Goal: Task Accomplishment & Management: Manage account settings

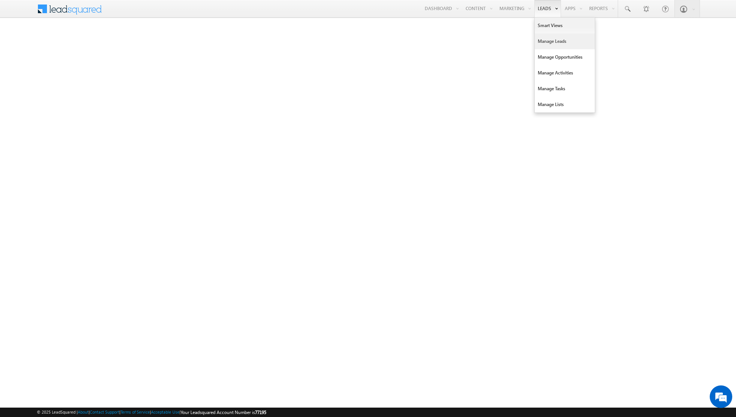
click at [554, 39] on link "Manage Leads" at bounding box center [565, 41] width 60 height 16
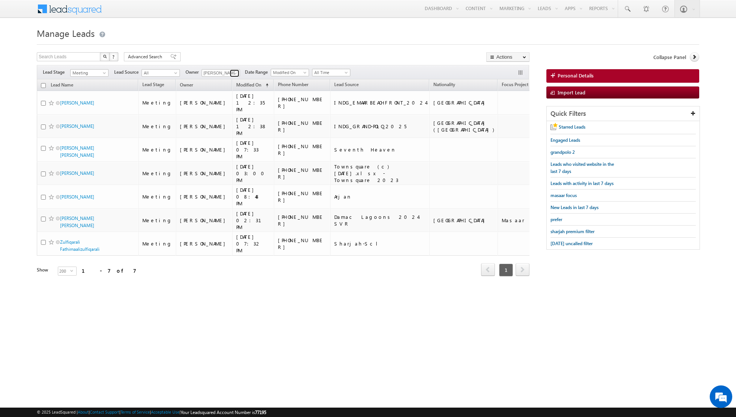
click at [233, 74] on span at bounding box center [236, 73] width 6 height 6
click at [220, 147] on span "[EMAIL_ADDRESS][PERSON_NAME][DOMAIN_NAME]" at bounding box center [239, 148] width 68 height 6
type input "[PERSON_NAME]"
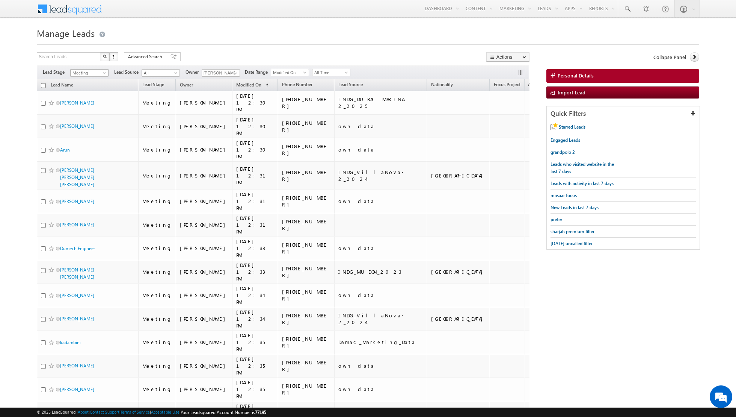
click at [96, 71] on span "Meeting" at bounding box center [89, 73] width 36 height 7
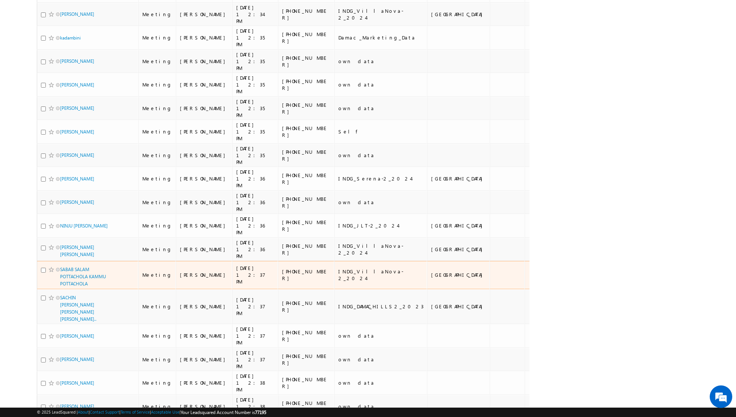
scroll to position [0, 0]
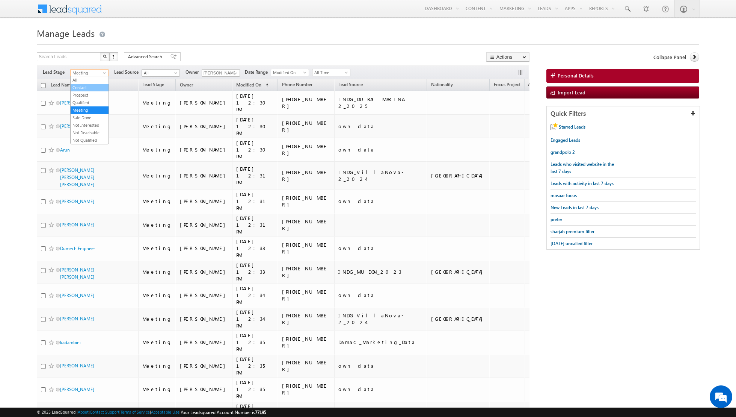
click at [85, 88] on link "Contact" at bounding box center [90, 87] width 38 height 7
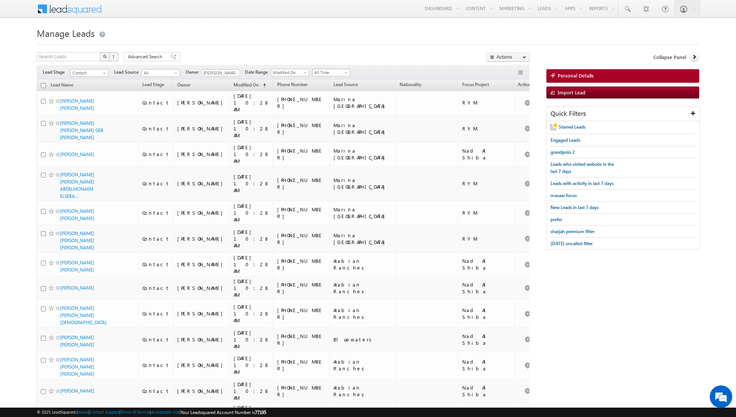
click at [339, 71] on span "All Time" at bounding box center [331, 72] width 36 height 7
click at [326, 103] on link "Today" at bounding box center [328, 104] width 38 height 7
click at [42, 86] on input "checkbox" at bounding box center [43, 85] width 5 height 5
checkbox input "true"
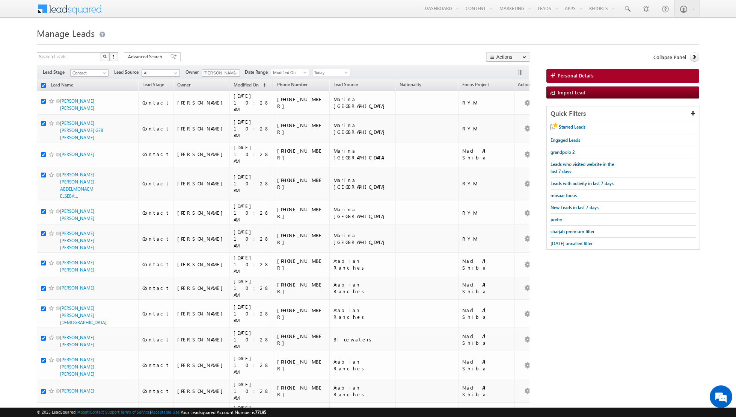
checkbox input "true"
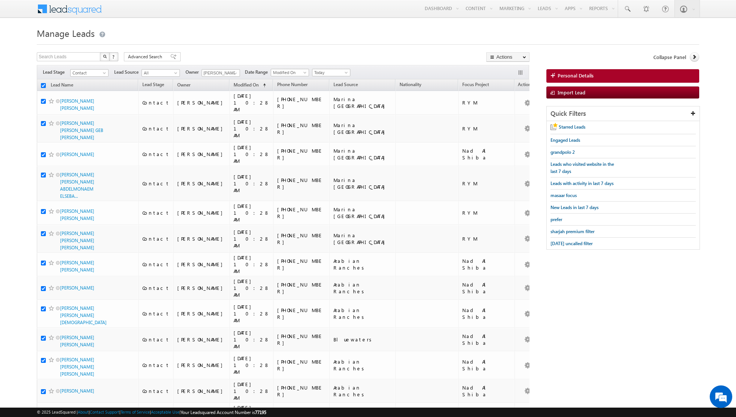
checkbox input "true"
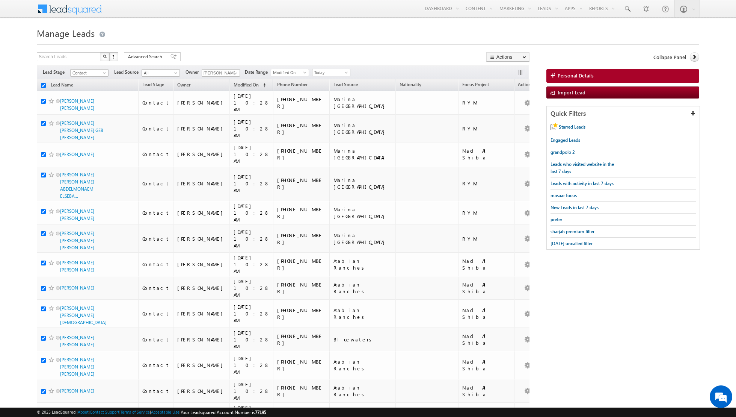
checkbox input "true"
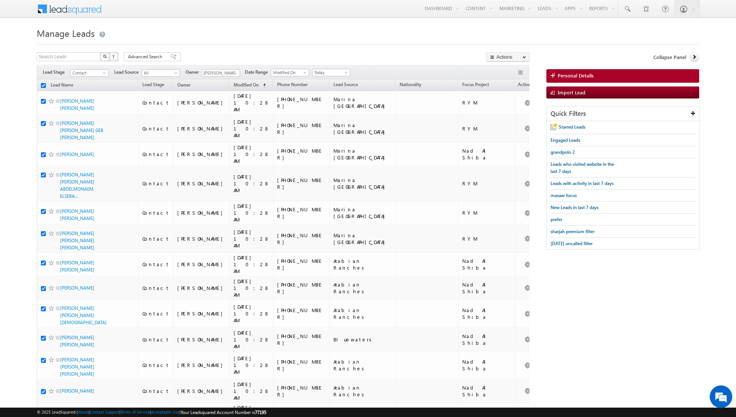
checkbox input "true"
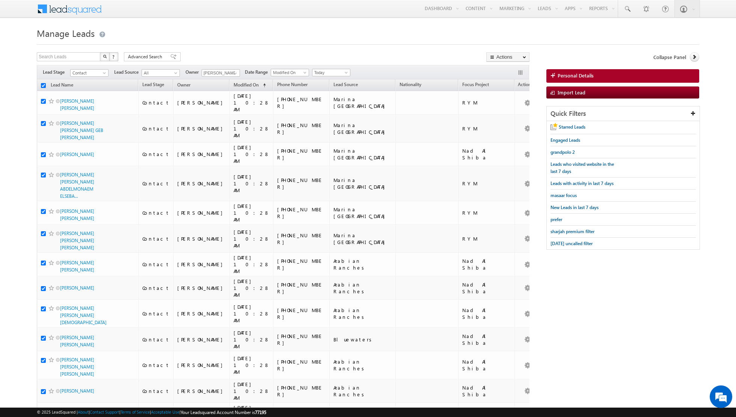
checkbox input "true"
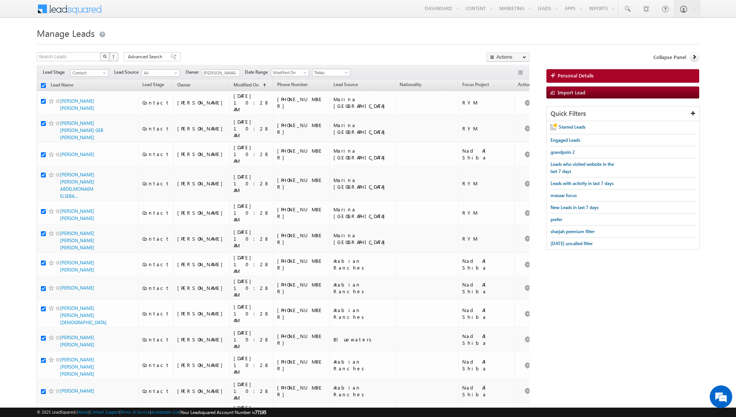
checkbox input "true"
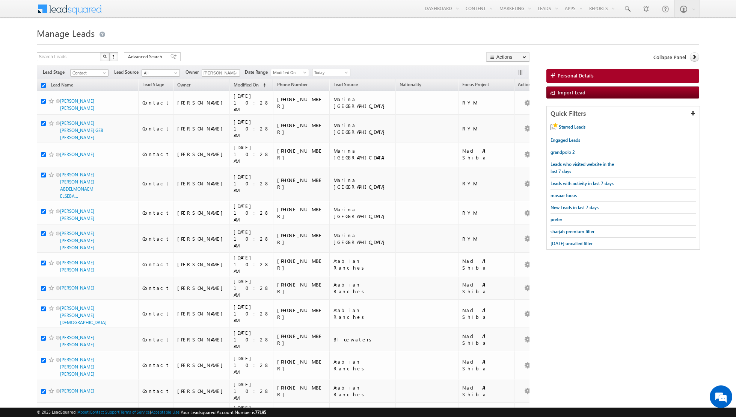
checkbox input "true"
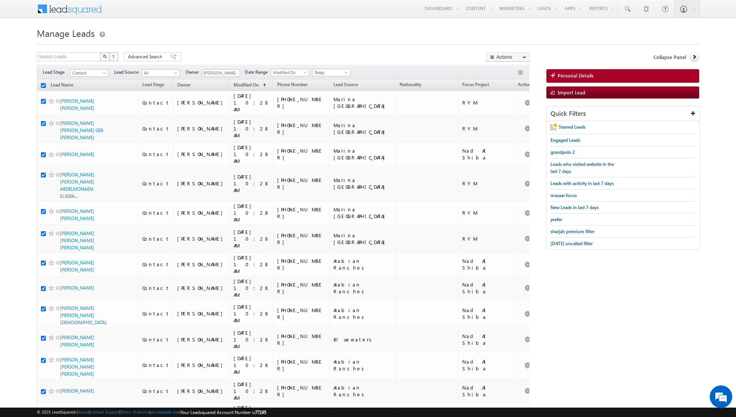
checkbox input "true"
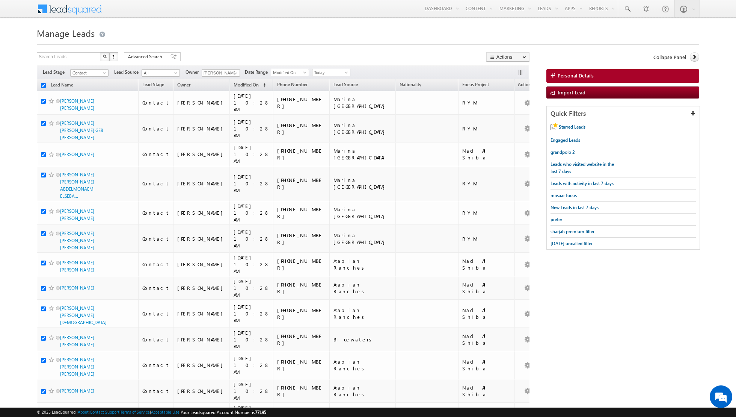
checkbox input "true"
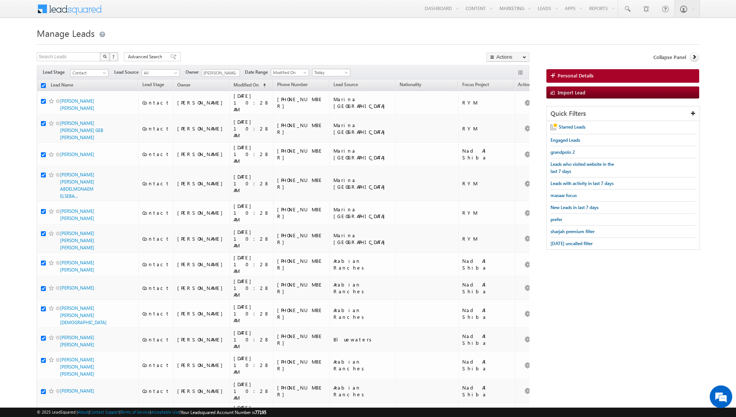
checkbox input "true"
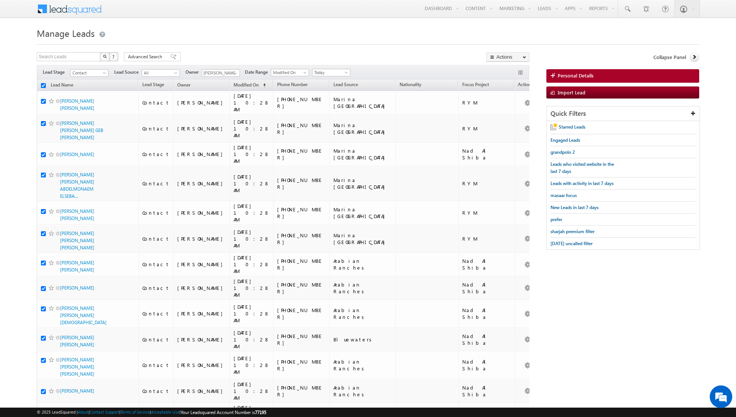
checkbox input "true"
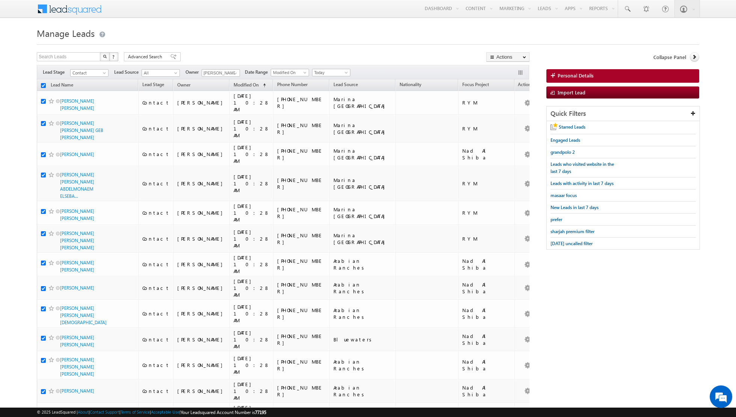
checkbox input "true"
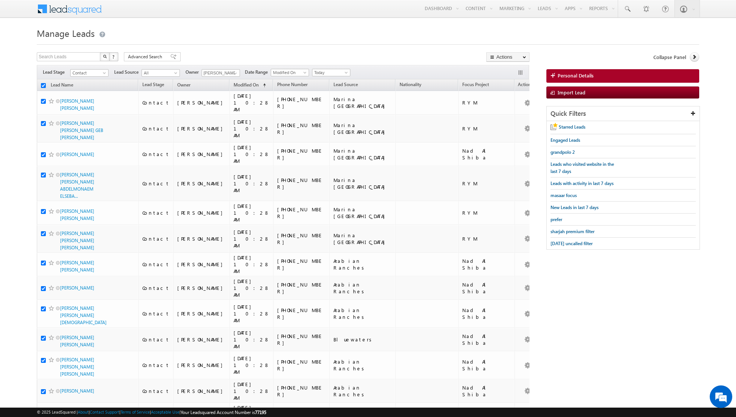
checkbox input "true"
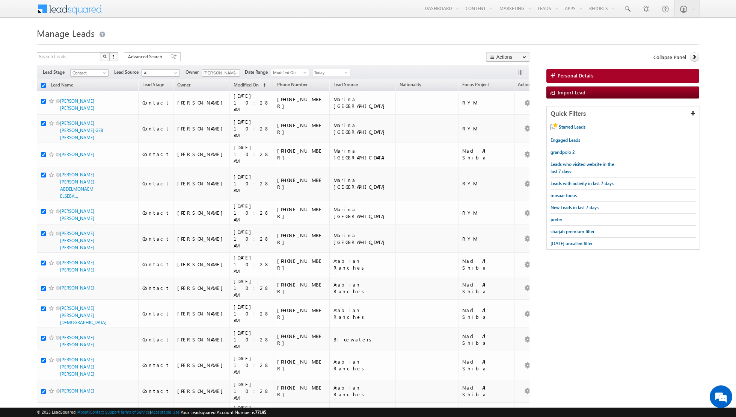
checkbox input "true"
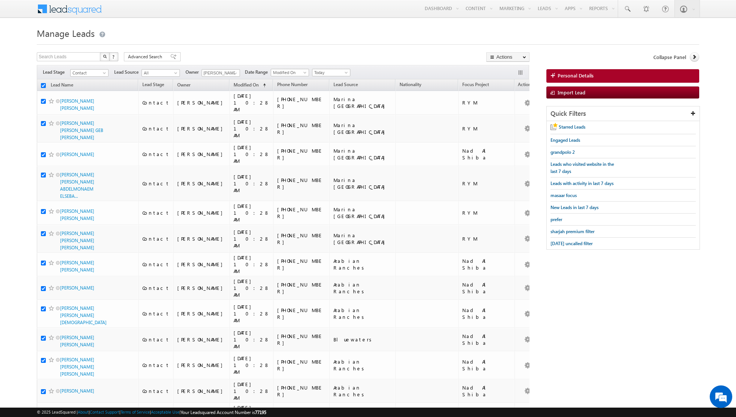
checkbox input "true"
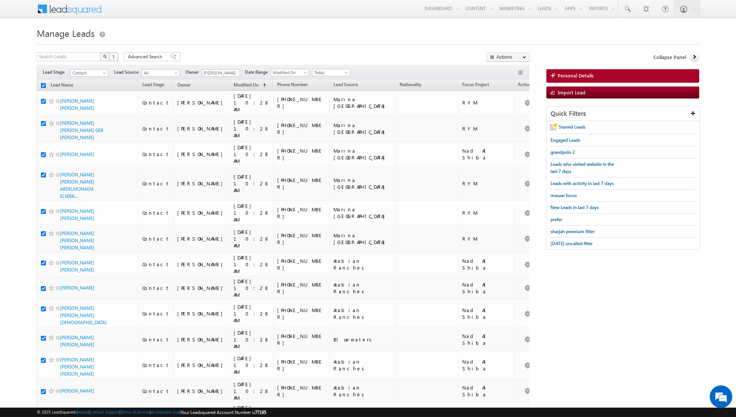
checkbox input "true"
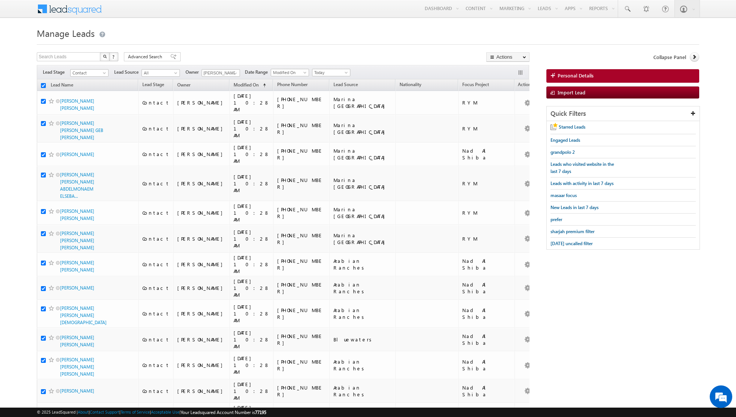
checkbox input "true"
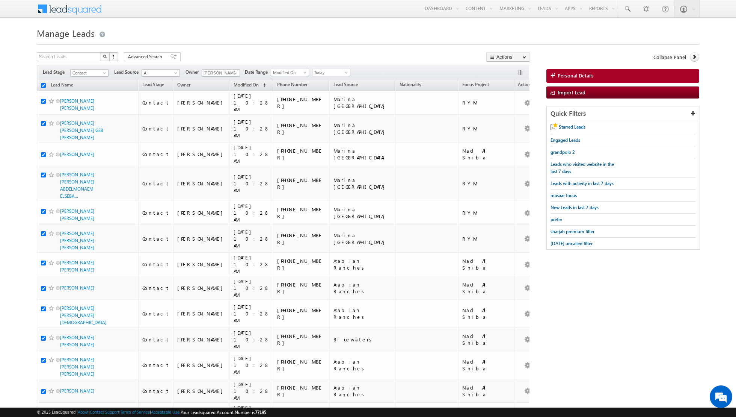
checkbox input "true"
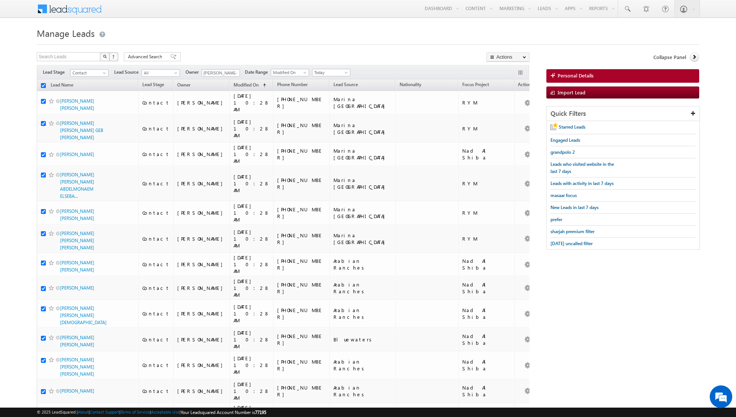
checkbox input "true"
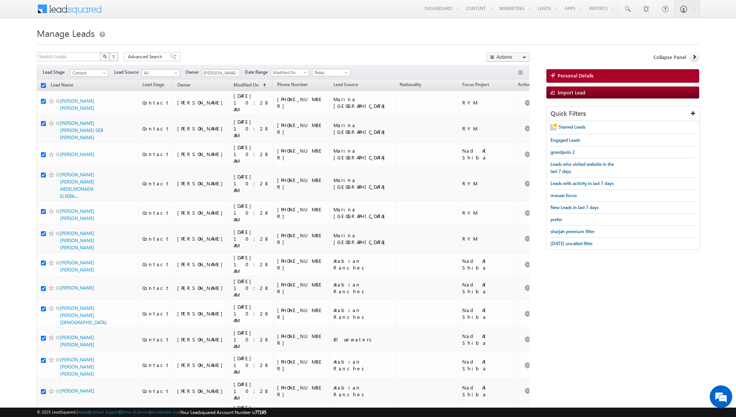
checkbox input "true"
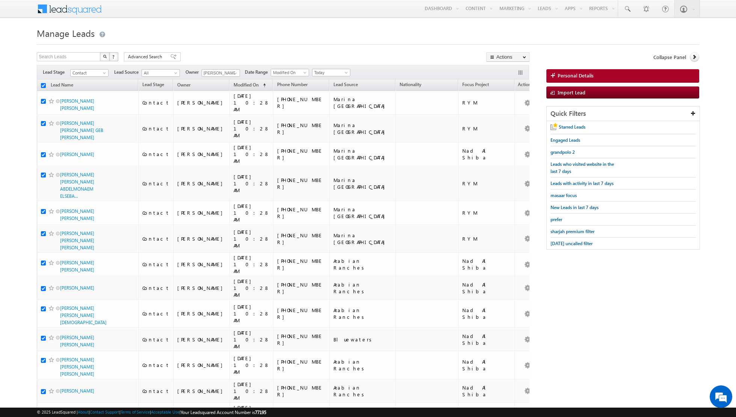
checkbox input "true"
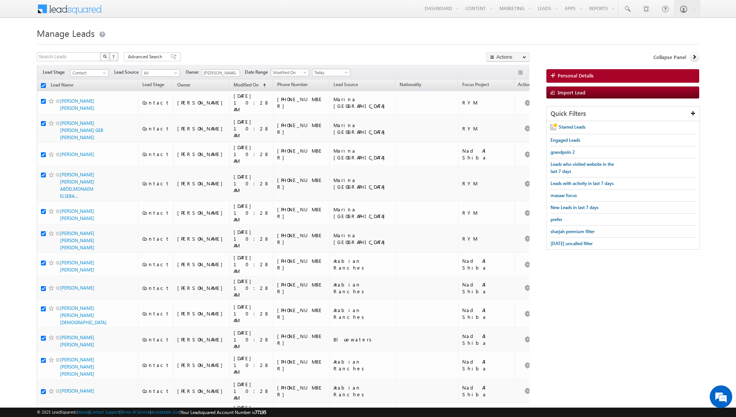
checkbox input "true"
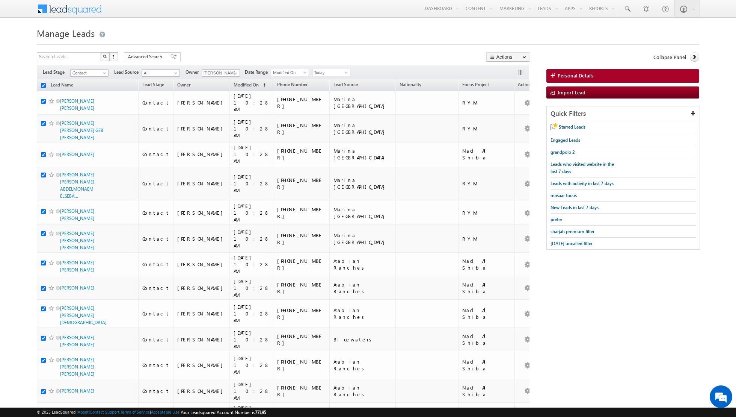
checkbox input "true"
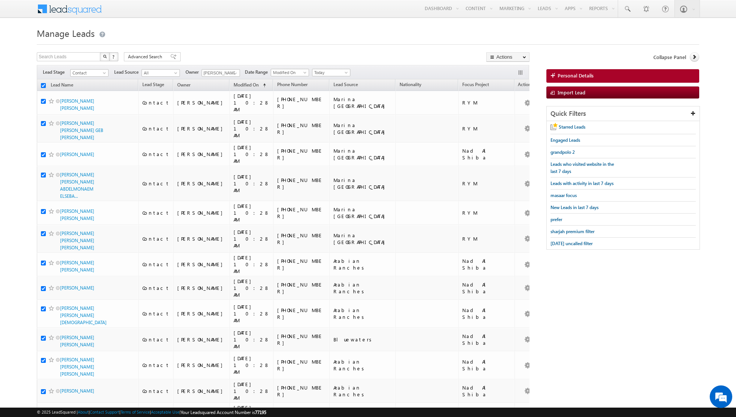
checkbox input "true"
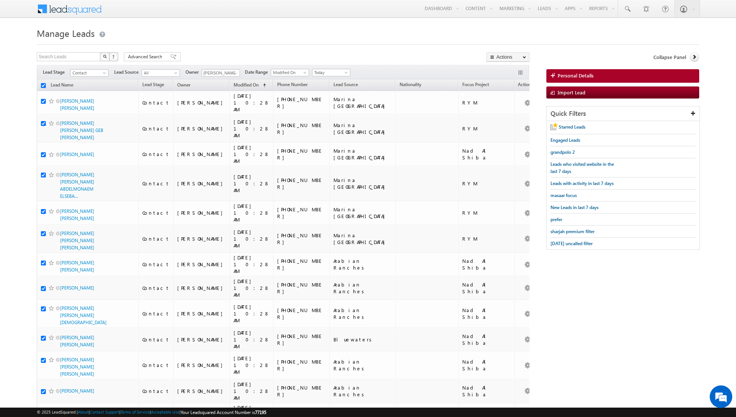
checkbox input "true"
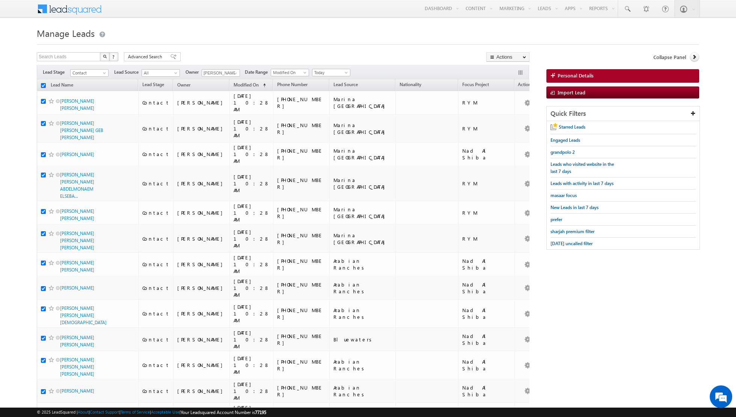
checkbox input "true"
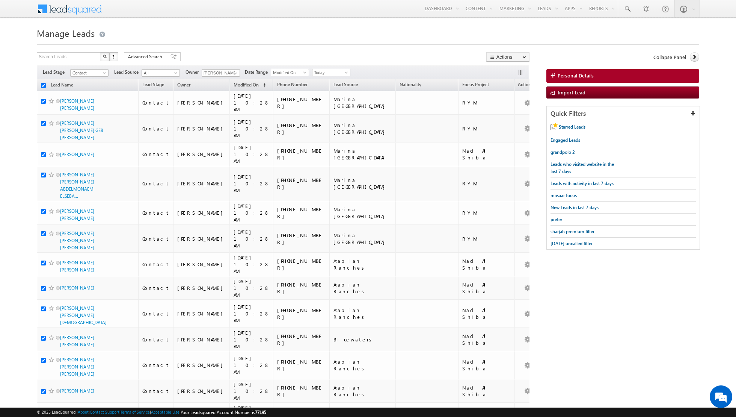
checkbox input "true"
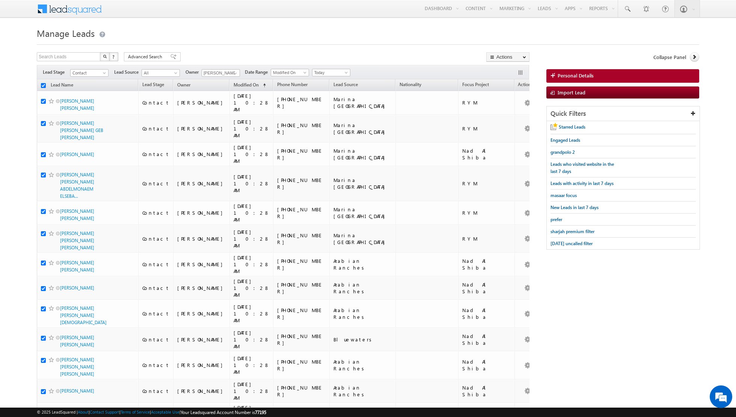
checkbox input "true"
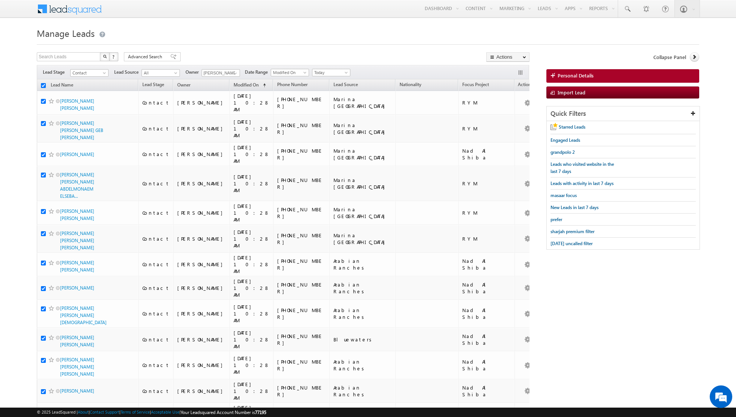
checkbox input "true"
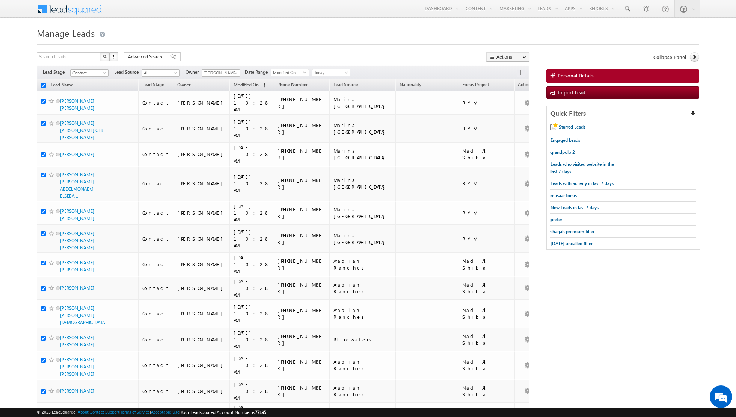
checkbox input "true"
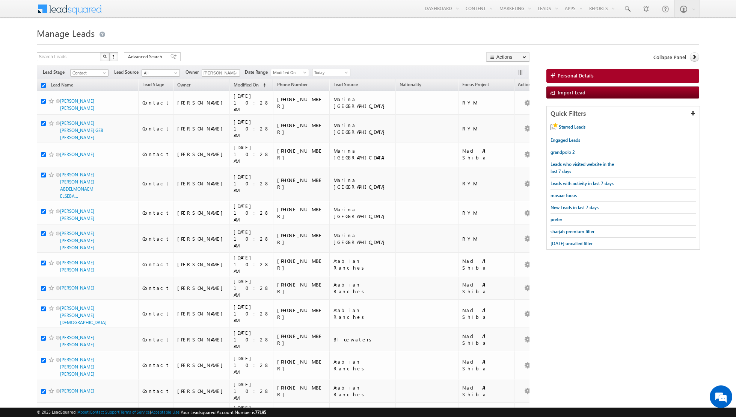
checkbox input "true"
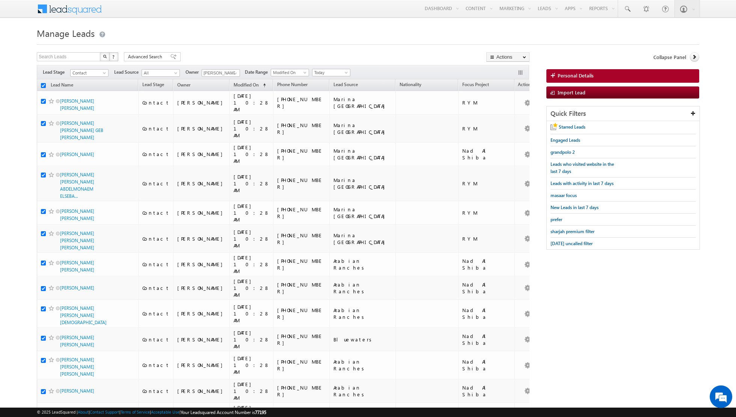
checkbox input "true"
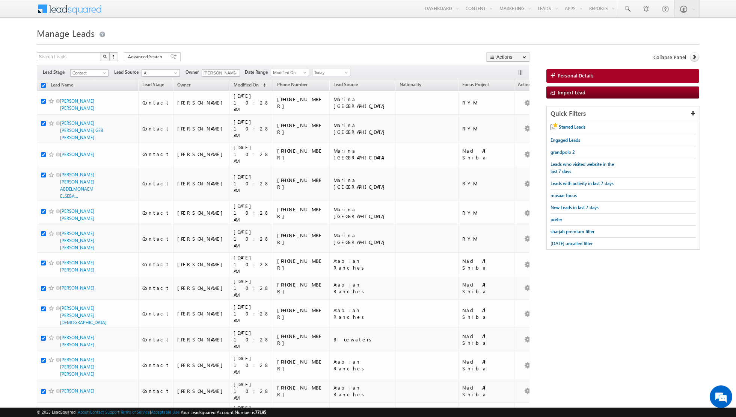
checkbox input "true"
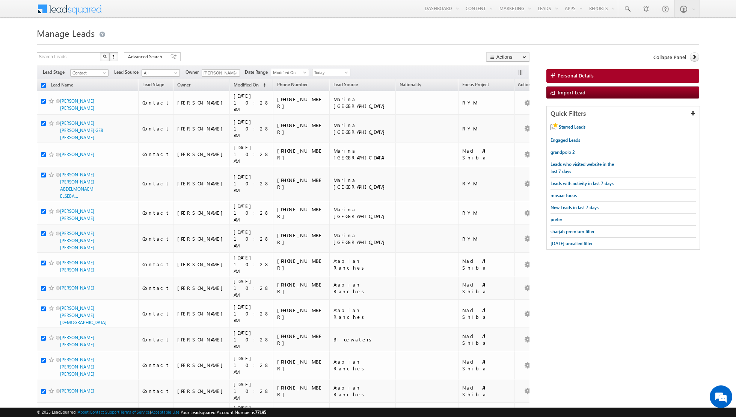
checkbox input "true"
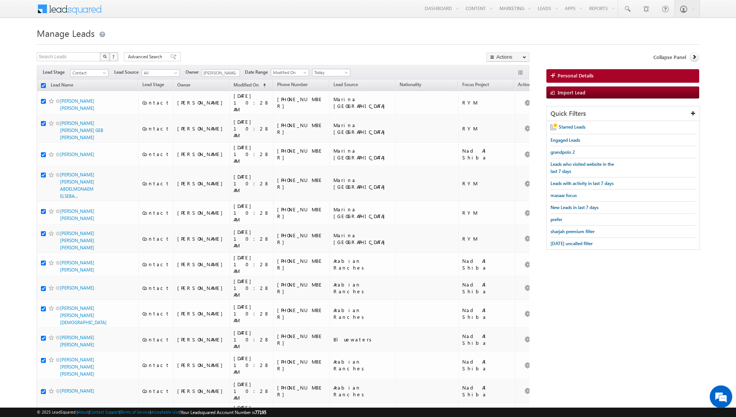
checkbox input "true"
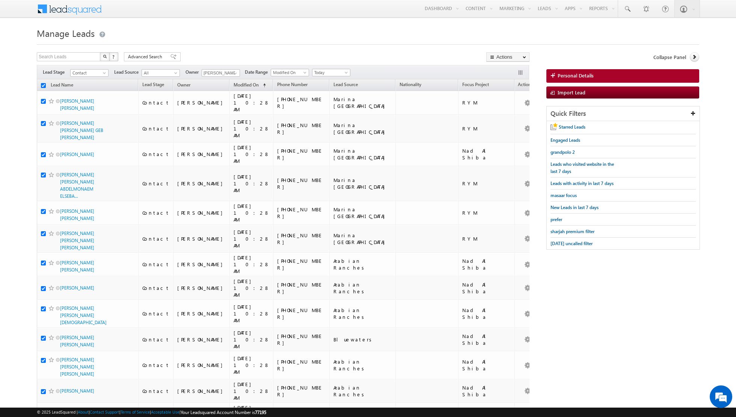
checkbox input "true"
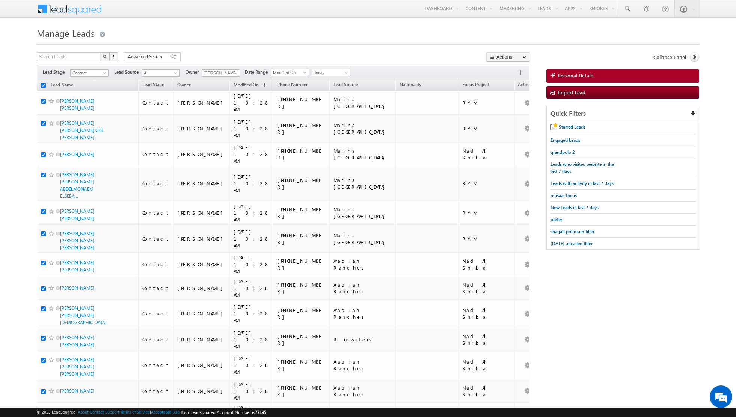
checkbox input "true"
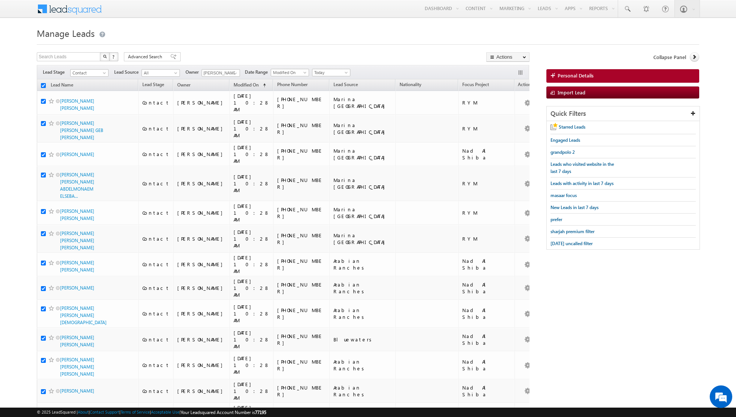
checkbox input "true"
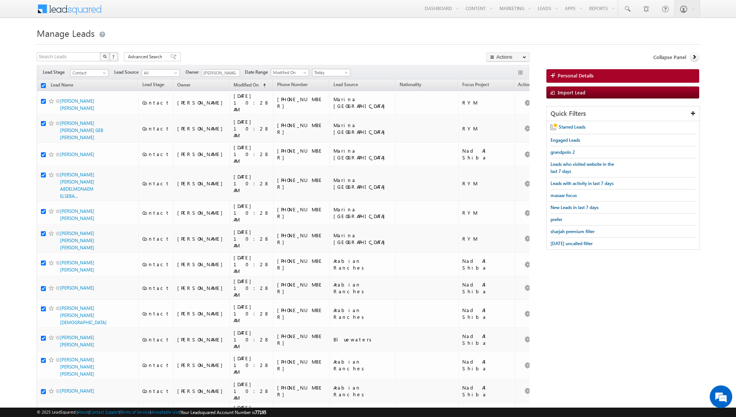
checkbox input "true"
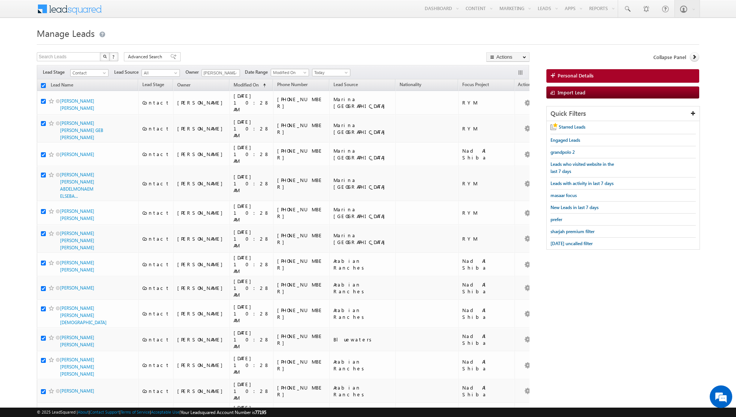
checkbox input "true"
click at [509, 121] on link "Change Owner" at bounding box center [508, 121] width 42 height 9
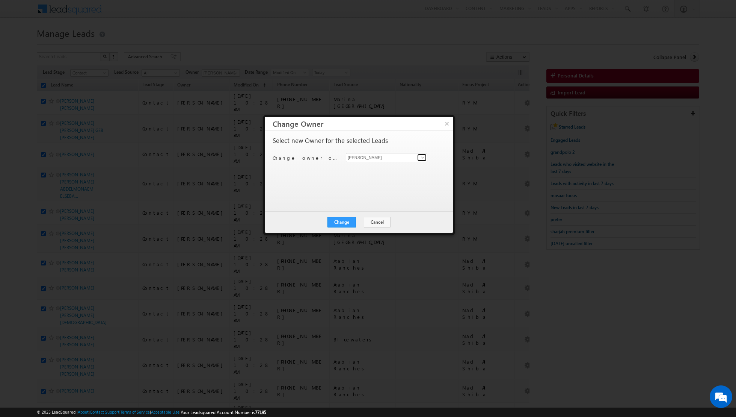
click at [421, 160] on span at bounding box center [423, 157] width 6 height 6
click at [394, 167] on link "[PERSON_NAME] [EMAIL_ADDRESS][DOMAIN_NAME]" at bounding box center [387, 169] width 82 height 14
click at [345, 221] on button "Change" at bounding box center [342, 222] width 29 height 11
click at [363, 220] on button "Close" at bounding box center [360, 222] width 24 height 11
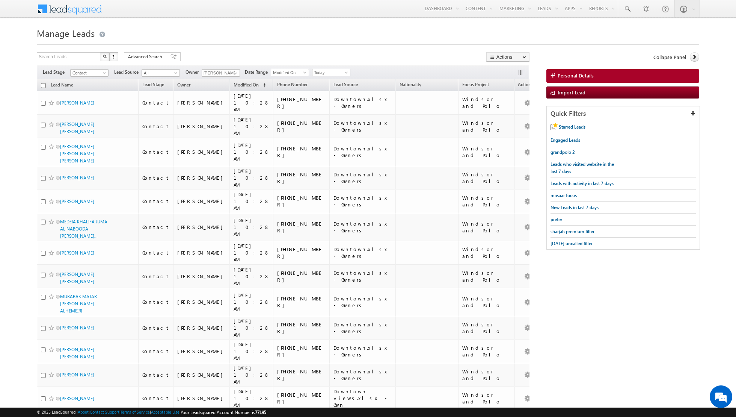
click at [44, 84] on input "checkbox" at bounding box center [43, 85] width 5 height 5
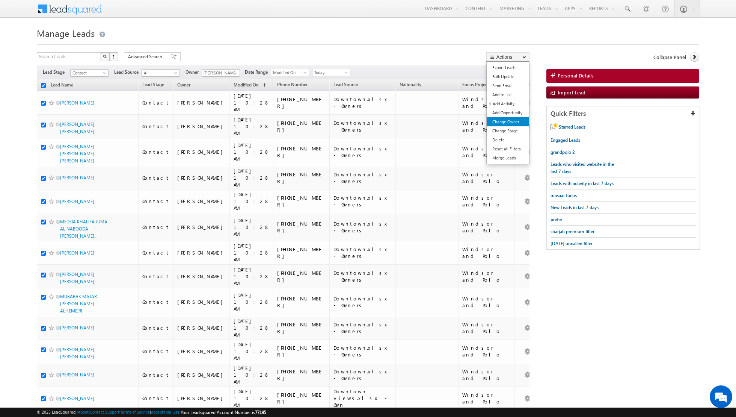
click at [507, 119] on link "Change Owner" at bounding box center [508, 121] width 42 height 9
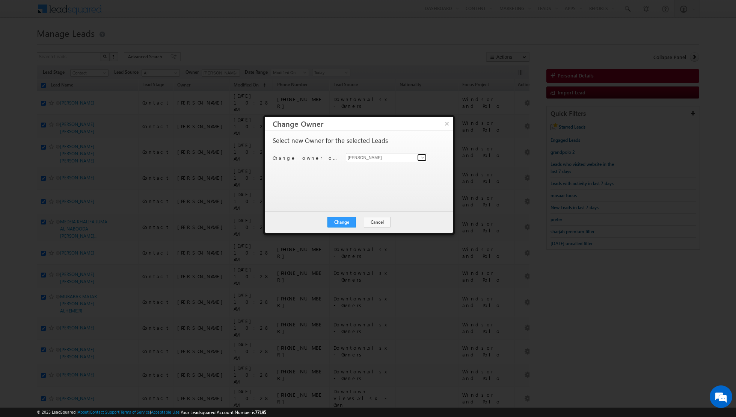
click at [421, 159] on span at bounding box center [423, 157] width 6 height 6
click at [383, 169] on span "[EMAIL_ADDRESS][PERSON_NAME][DOMAIN_NAME]" at bounding box center [383, 172] width 68 height 6
click at [343, 224] on button "Change" at bounding box center [342, 222] width 29 height 11
click at [358, 221] on button "Close" at bounding box center [360, 222] width 24 height 11
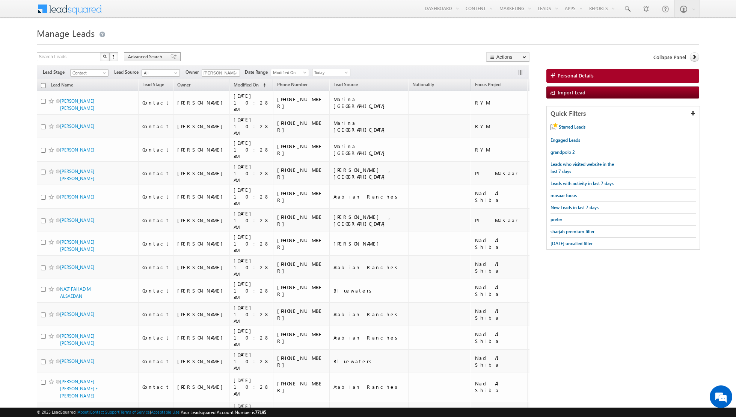
click at [171, 59] on span at bounding box center [174, 56] width 6 height 5
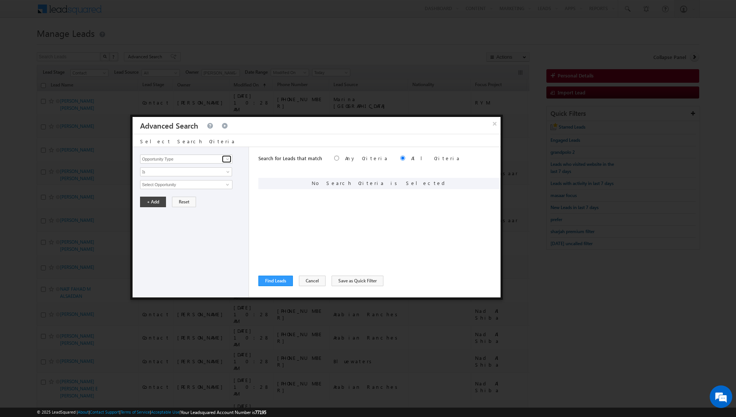
click at [230, 158] on span at bounding box center [228, 159] width 6 height 6
click at [203, 175] on link "Lead Source" at bounding box center [186, 174] width 92 height 9
click at [225, 183] on span "None Selected" at bounding box center [183, 184] width 85 height 8
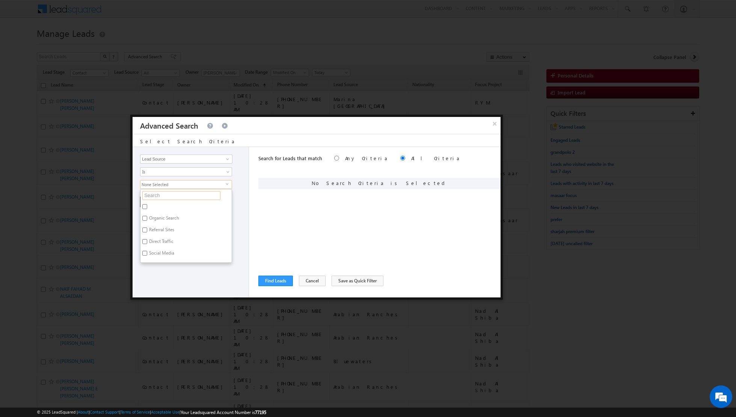
click at [201, 192] on input "text" at bounding box center [181, 195] width 78 height 9
click at [169, 205] on label "Arabian Ranches" at bounding box center [165, 208] width 49 height 12
click at [147, 205] on input "Arabian Ranches" at bounding box center [144, 206] width 5 height 5
click at [174, 195] on input "arab" at bounding box center [181, 195] width 78 height 9
click at [148, 214] on label "Palm Jumeirah" at bounding box center [163, 219] width 45 height 12
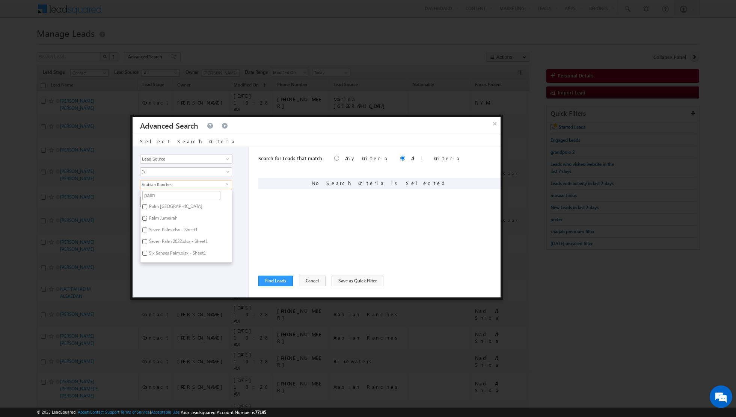
click at [147, 216] on input "Palm Jumeirah" at bounding box center [144, 218] width 5 height 5
click at [153, 204] on label "Palm [GEOGRAPHIC_DATA]" at bounding box center [176, 208] width 70 height 12
click at [147, 204] on input "Palm [GEOGRAPHIC_DATA]" at bounding box center [144, 206] width 5 height 5
click at [162, 193] on input "palm" at bounding box center [181, 195] width 78 height 9
click at [151, 204] on label "[PERSON_NAME] , [GEOGRAPHIC_DATA]" at bounding box center [186, 210] width 91 height 16
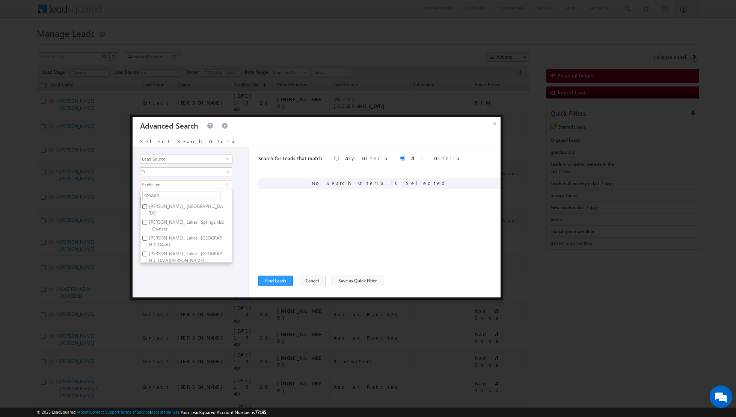
click at [147, 204] on input "[PERSON_NAME] , [GEOGRAPHIC_DATA]" at bounding box center [144, 206] width 5 height 5
click at [175, 182] on span "4 selected" at bounding box center [183, 184] width 85 height 8
click at [175, 183] on span "4 selected" at bounding box center [183, 184] width 85 height 8
click at [172, 193] on input "meado" at bounding box center [181, 195] width 78 height 9
click at [148, 213] on label "Emaar South" at bounding box center [161, 219] width 41 height 12
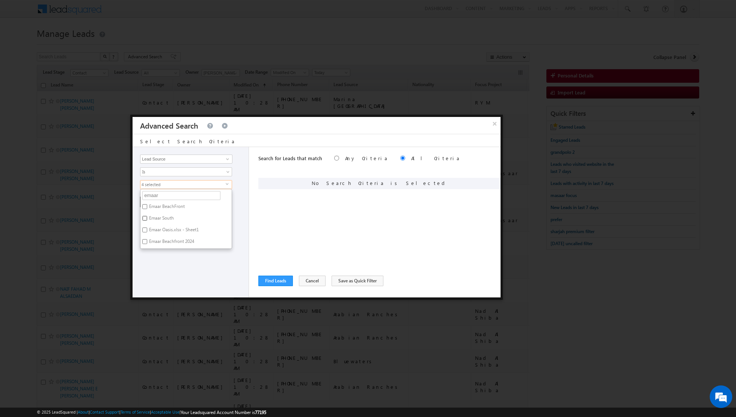
click at [147, 216] on input "Emaar South" at bounding box center [144, 218] width 5 height 5
click at [148, 205] on label "Emaar BeachFront" at bounding box center [167, 208] width 52 height 12
click at [147, 205] on input "Emaar BeachFront" at bounding box center [144, 206] width 5 height 5
click at [168, 264] on div "Opportunity Type Lead Activity Task Sales Group Prospect Id Address 1 Address 2…" at bounding box center [191, 222] width 116 height 150
click at [154, 201] on button "+ Add" at bounding box center [153, 201] width 26 height 11
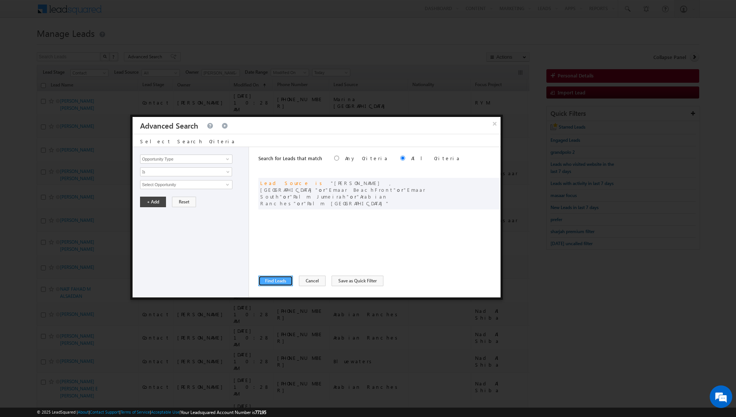
click at [275, 283] on button "Find Leads" at bounding box center [275, 280] width 35 height 11
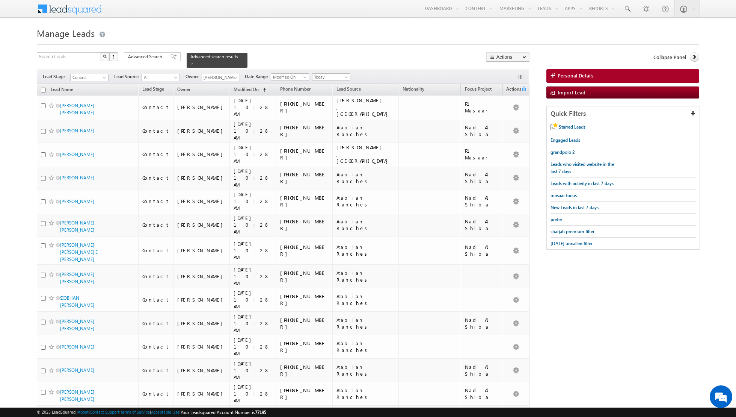
click at [45, 88] on input "checkbox" at bounding box center [43, 90] width 5 height 5
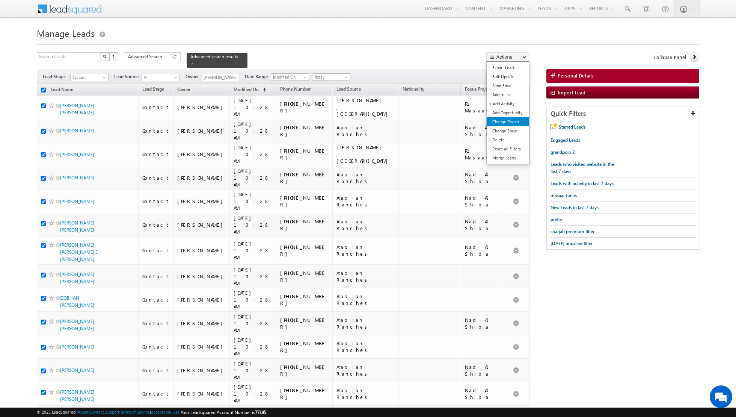
click at [512, 120] on link "Change Owner" at bounding box center [508, 121] width 42 height 9
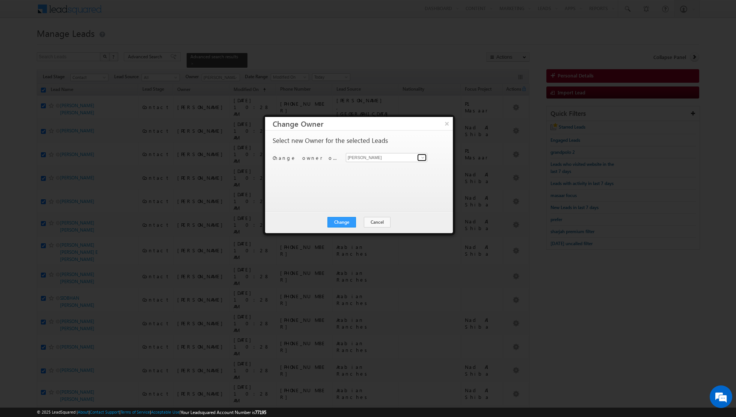
click at [422, 156] on span at bounding box center [423, 157] width 6 height 6
click at [390, 172] on span "[PERSON_NAME][EMAIL_ADDRESS][DOMAIN_NAME]" at bounding box center [383, 172] width 68 height 6
click at [342, 221] on button "Change" at bounding box center [342, 222] width 29 height 11
click at [360, 219] on button "Close" at bounding box center [360, 222] width 24 height 11
